Goal: Task Accomplishment & Management: Manage account settings

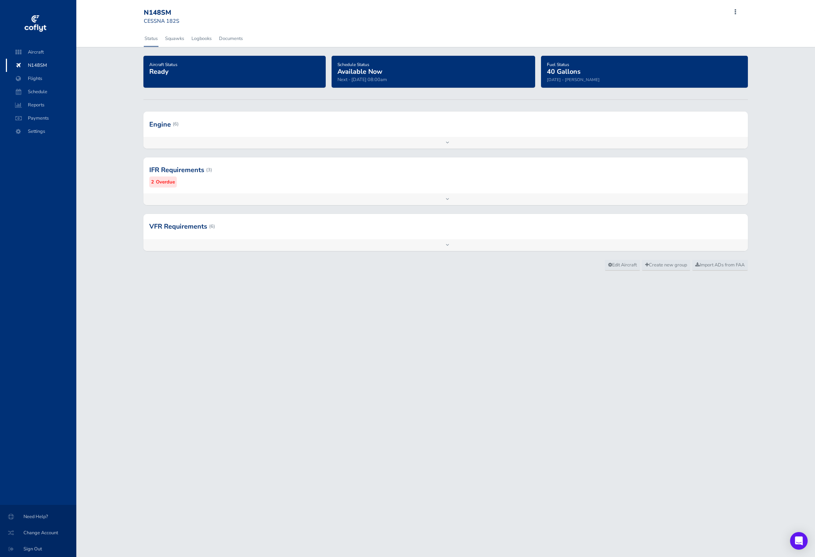
click at [435, 124] on div at bounding box center [445, 124] width 605 height 25
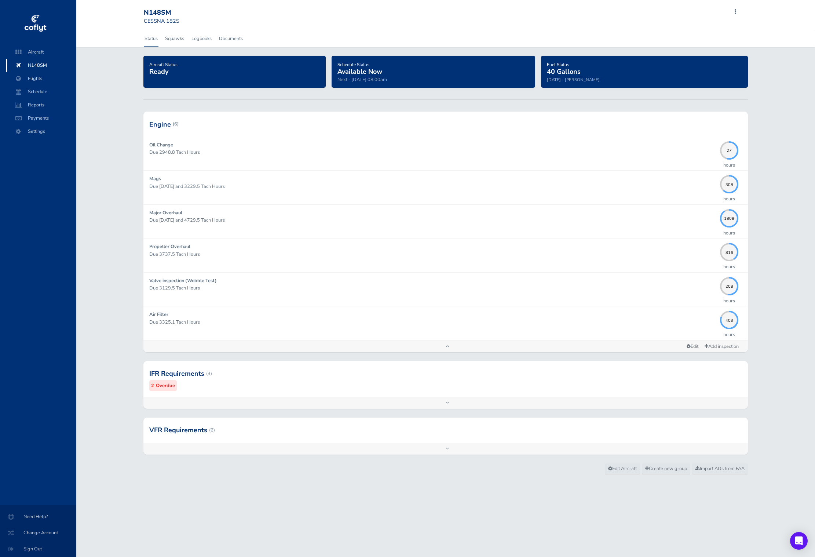
click at [559, 130] on div at bounding box center [445, 124] width 605 height 25
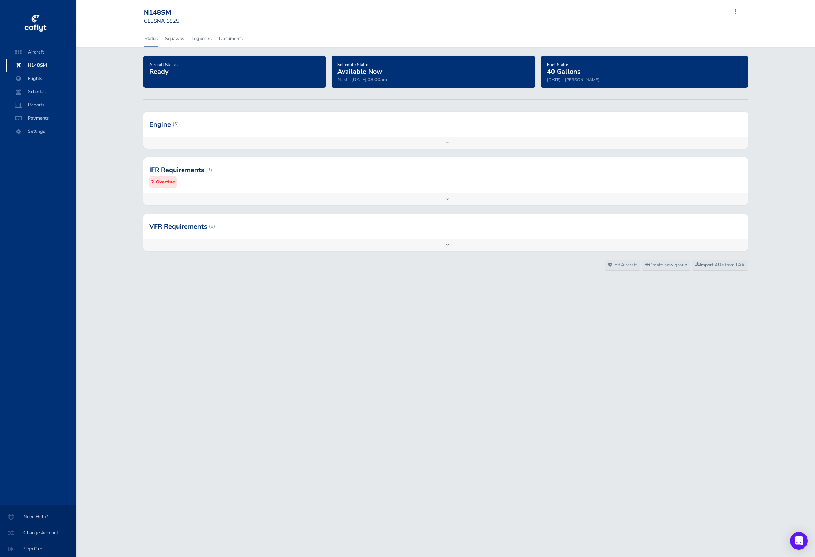
click at [562, 136] on div at bounding box center [445, 124] width 605 height 25
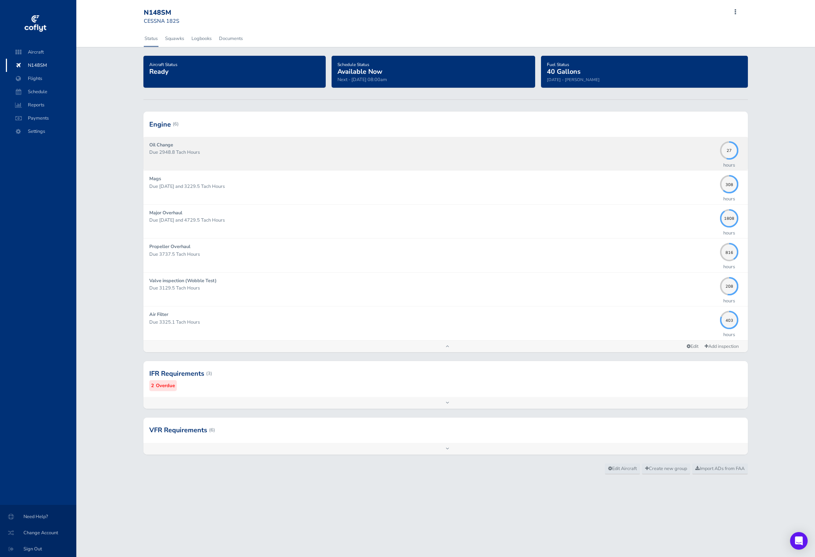
click at [564, 153] on p "Due 2948.8 Tach Hours" at bounding box center [432, 152] width 567 height 7
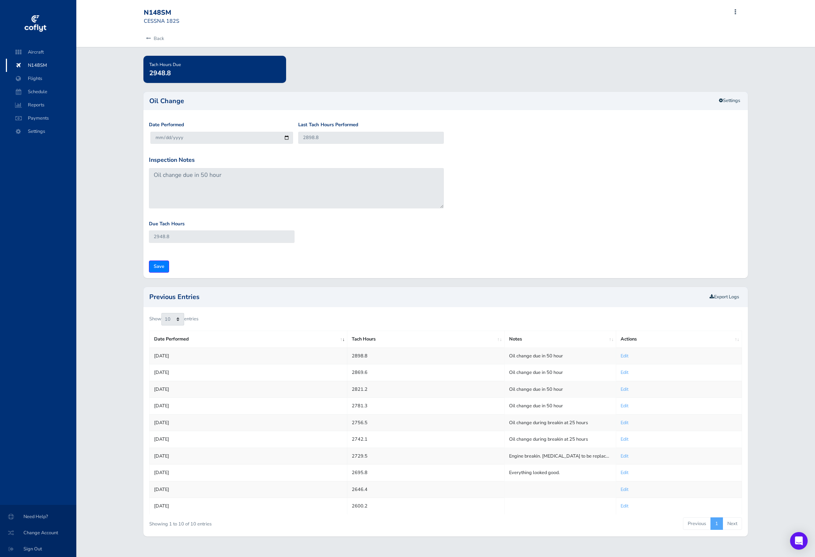
scroll to position [14, 0]
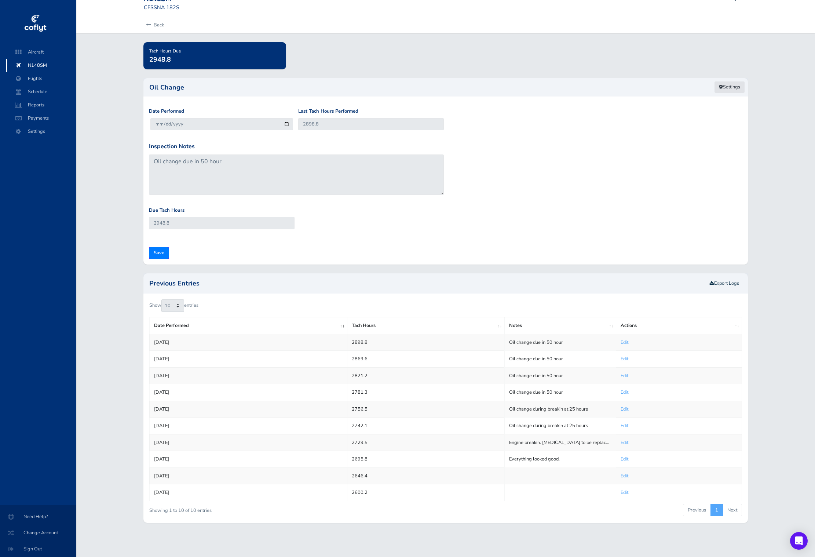
click at [733, 89] on link "Settings" at bounding box center [730, 87] width 31 height 12
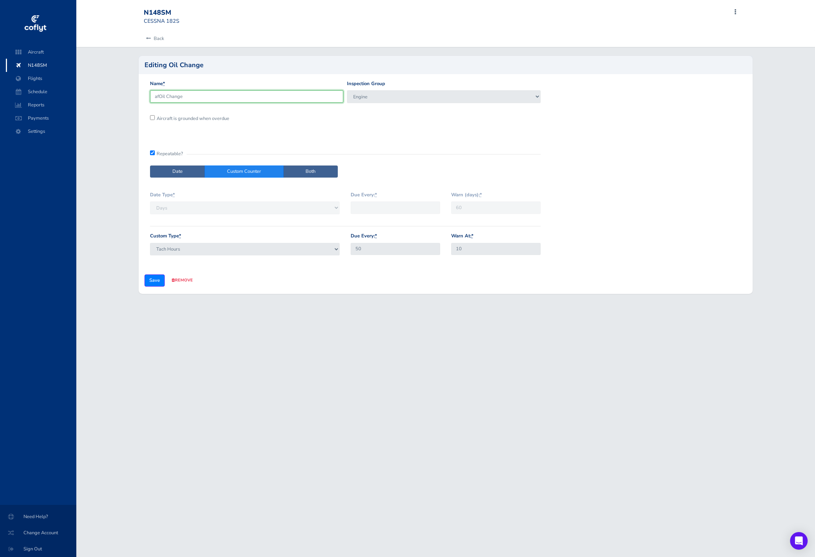
type input "afOil Change"
